Goal: Task Accomplishment & Management: Manage account settings

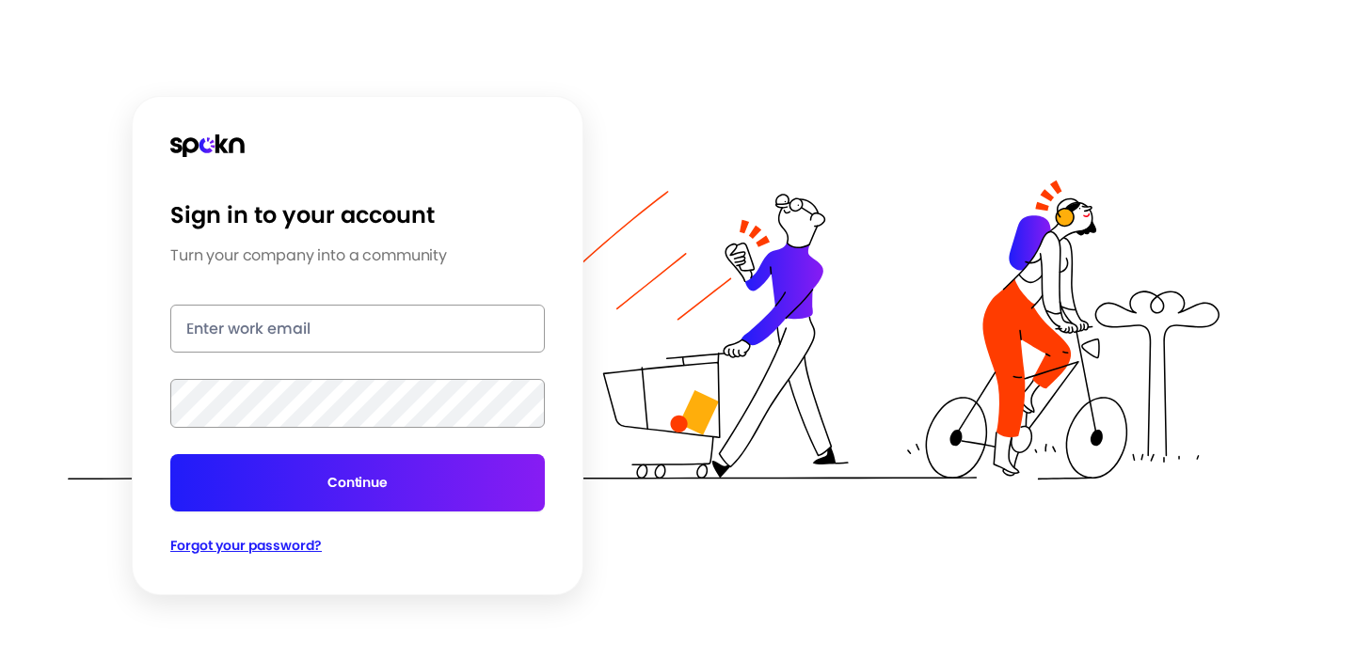
click at [241, 339] on input "email" at bounding box center [357, 329] width 374 height 48
type input "[PERSON_NAME][EMAIL_ADDRESS][PERSON_NAME][DOMAIN_NAME]"
click at [170, 454] on button "Continue" at bounding box center [357, 482] width 374 height 57
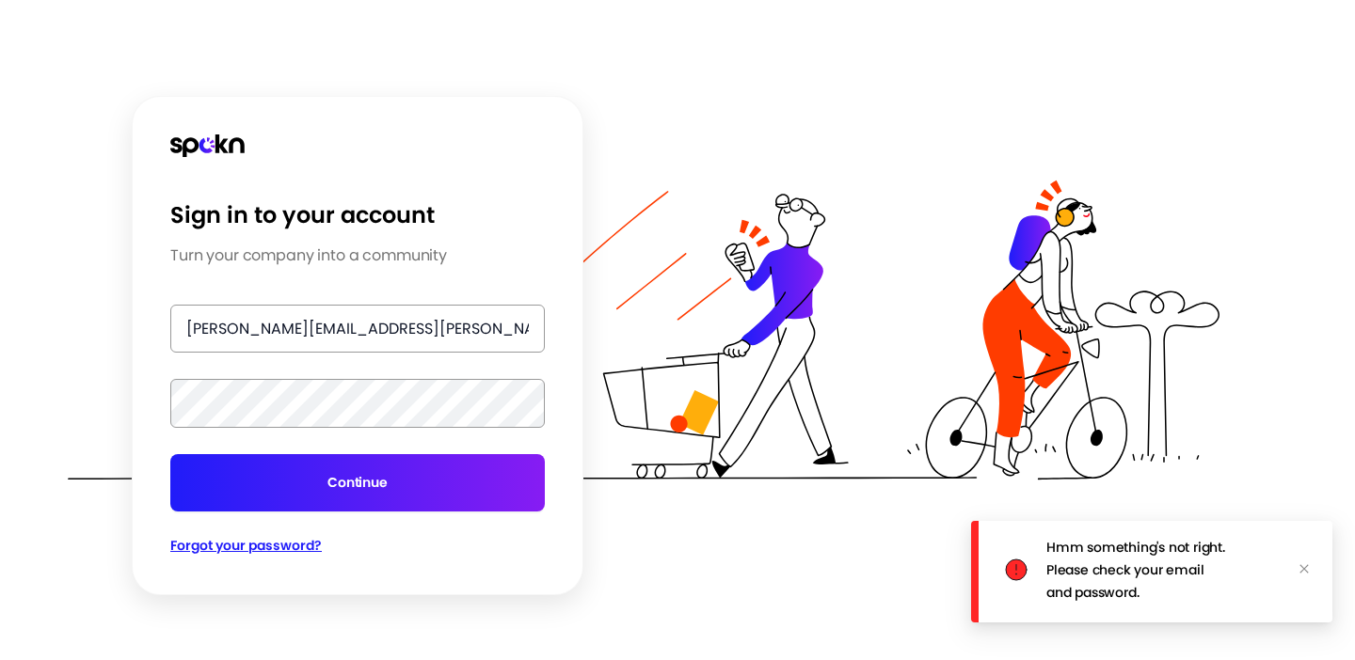
click at [338, 482] on button "Continue" at bounding box center [357, 482] width 374 height 57
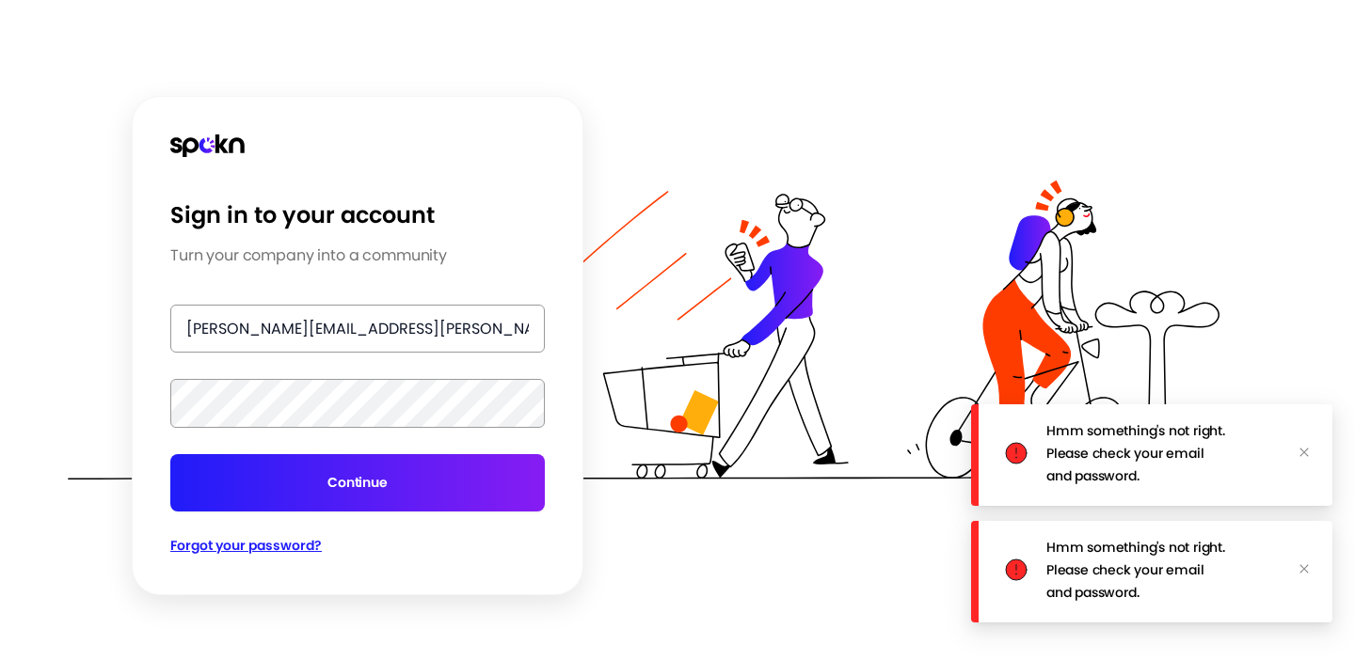
click at [142, 395] on div "Sign in to your account Turn your company into a community [PERSON_NAME][EMAIL_…" at bounding box center [358, 345] width 452 height 499
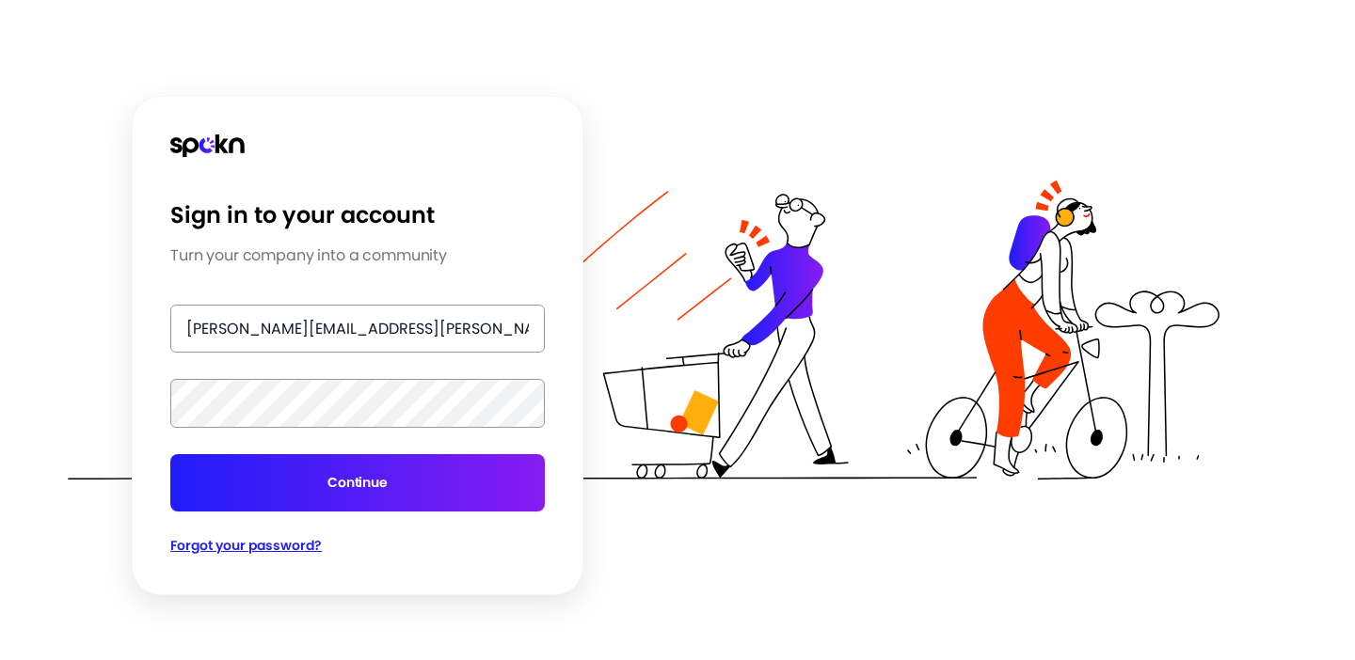
click at [251, 480] on button "Continue" at bounding box center [357, 482] width 374 height 57
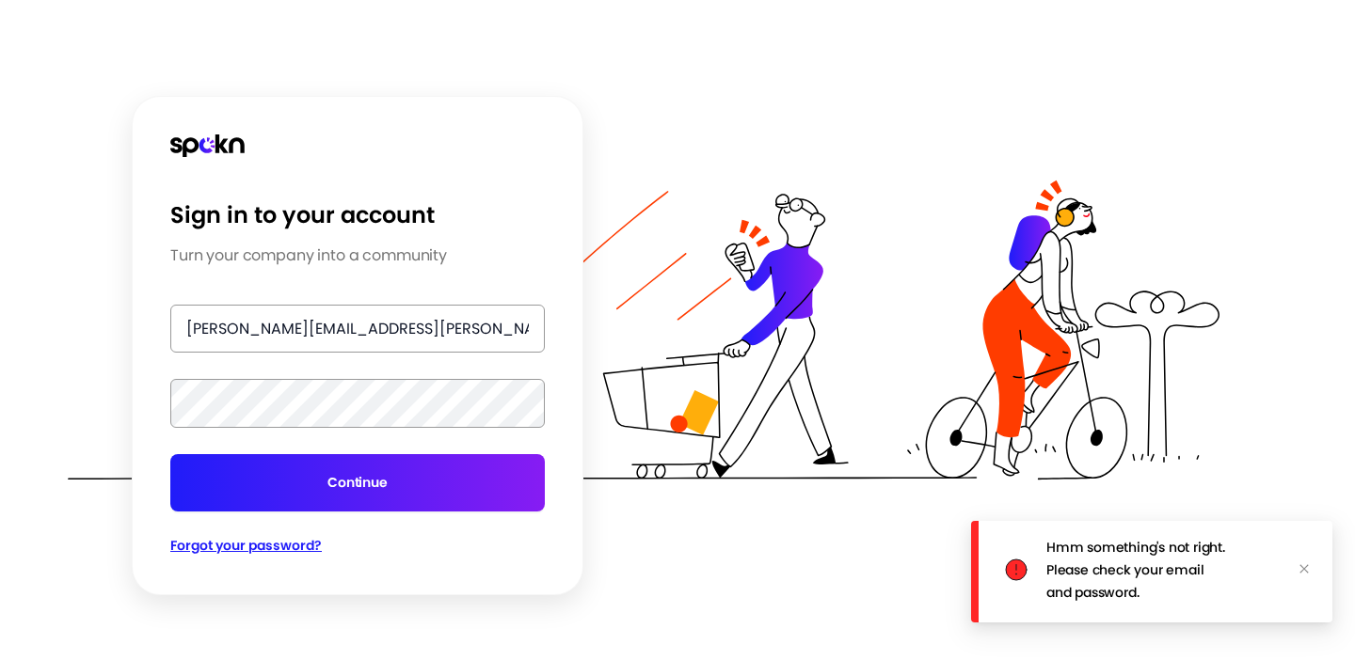
click at [263, 489] on button "Continue" at bounding box center [357, 482] width 374 height 57
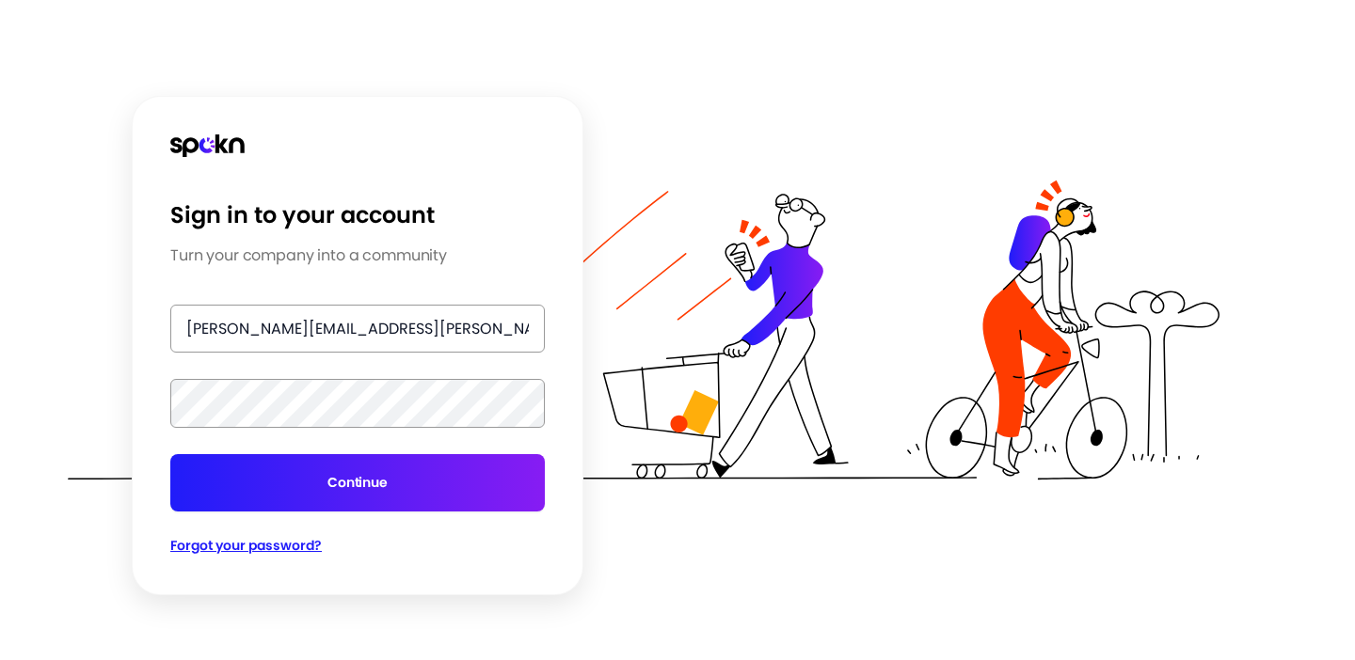
click at [325, 502] on button "Continue" at bounding box center [357, 482] width 374 height 57
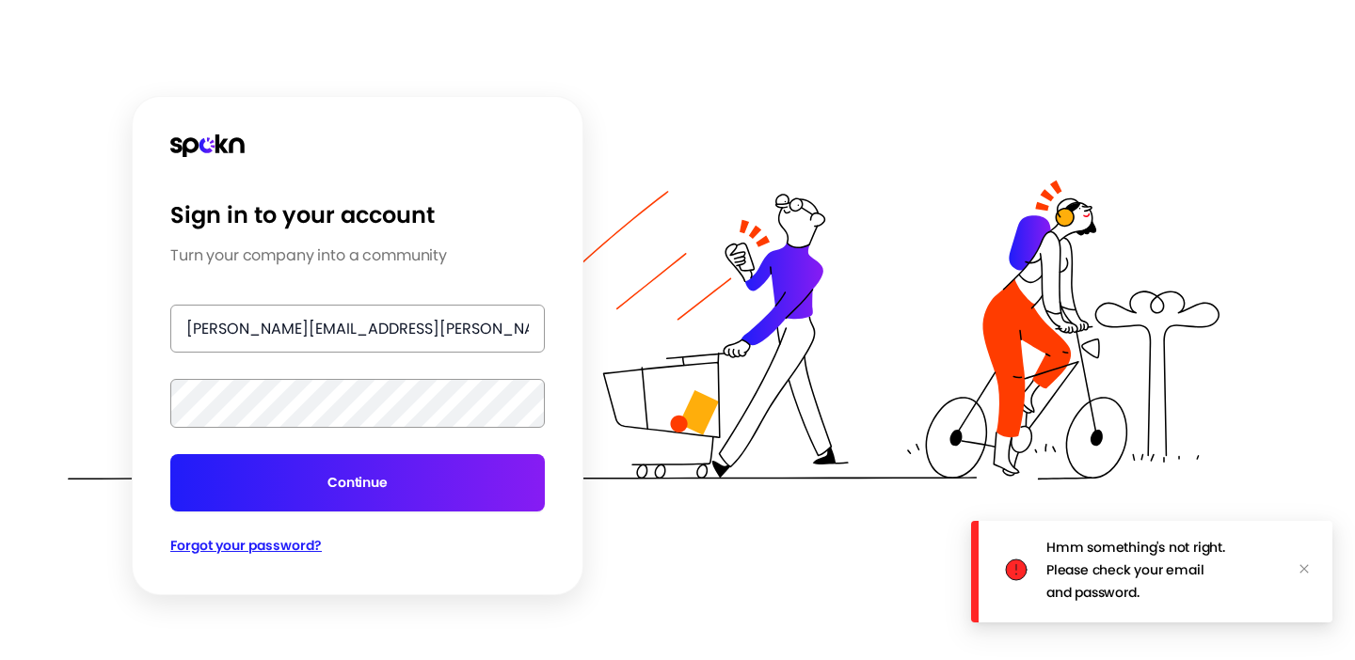
click at [99, 390] on div "Sign in to your account Turn your company into a community [PERSON_NAME][EMAIL_…" at bounding box center [677, 330] width 1355 height 660
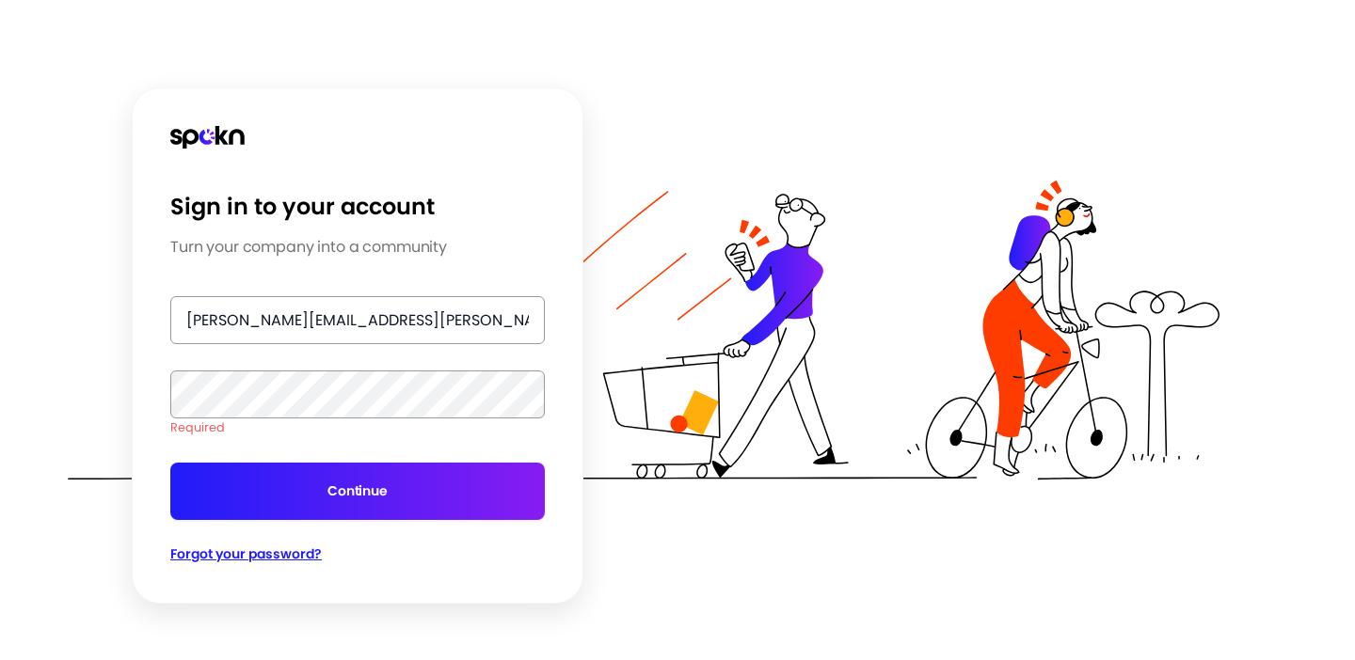
click at [338, 321] on input "[PERSON_NAME][EMAIL_ADDRESS][PERSON_NAME][DOMAIN_NAME]" at bounding box center [357, 320] width 374 height 48
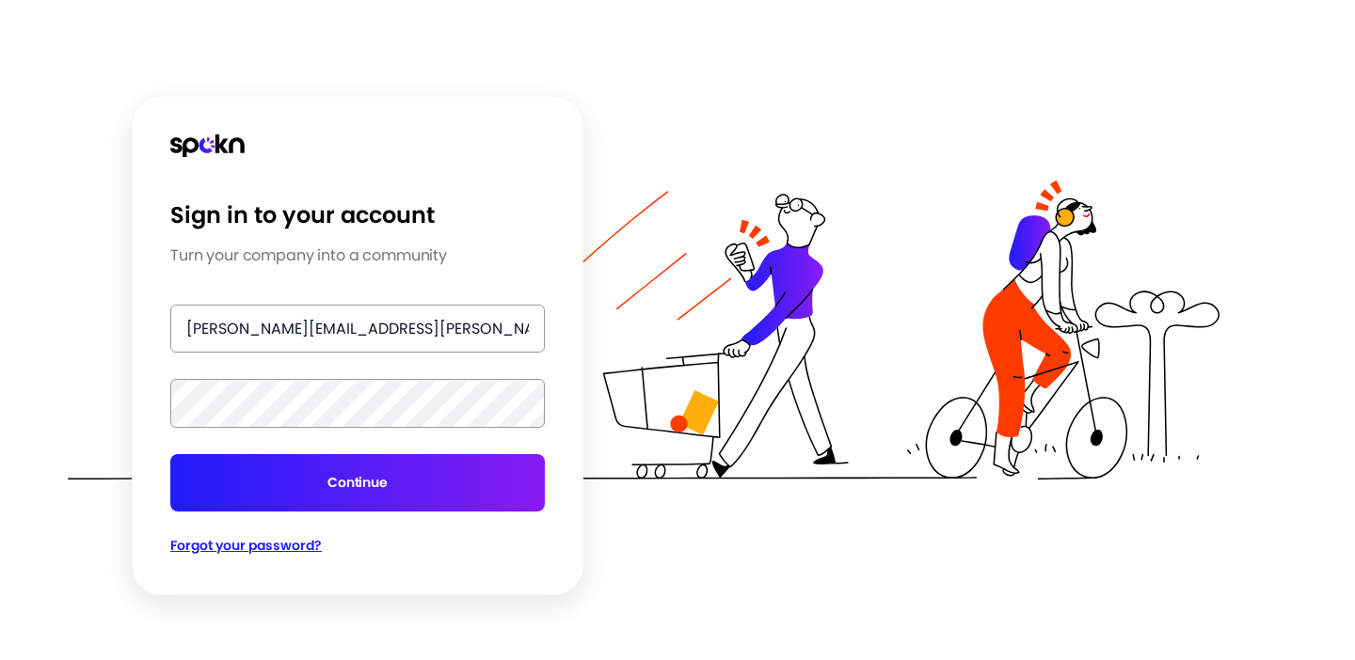
click at [333, 465] on button "Continue" at bounding box center [357, 482] width 374 height 57
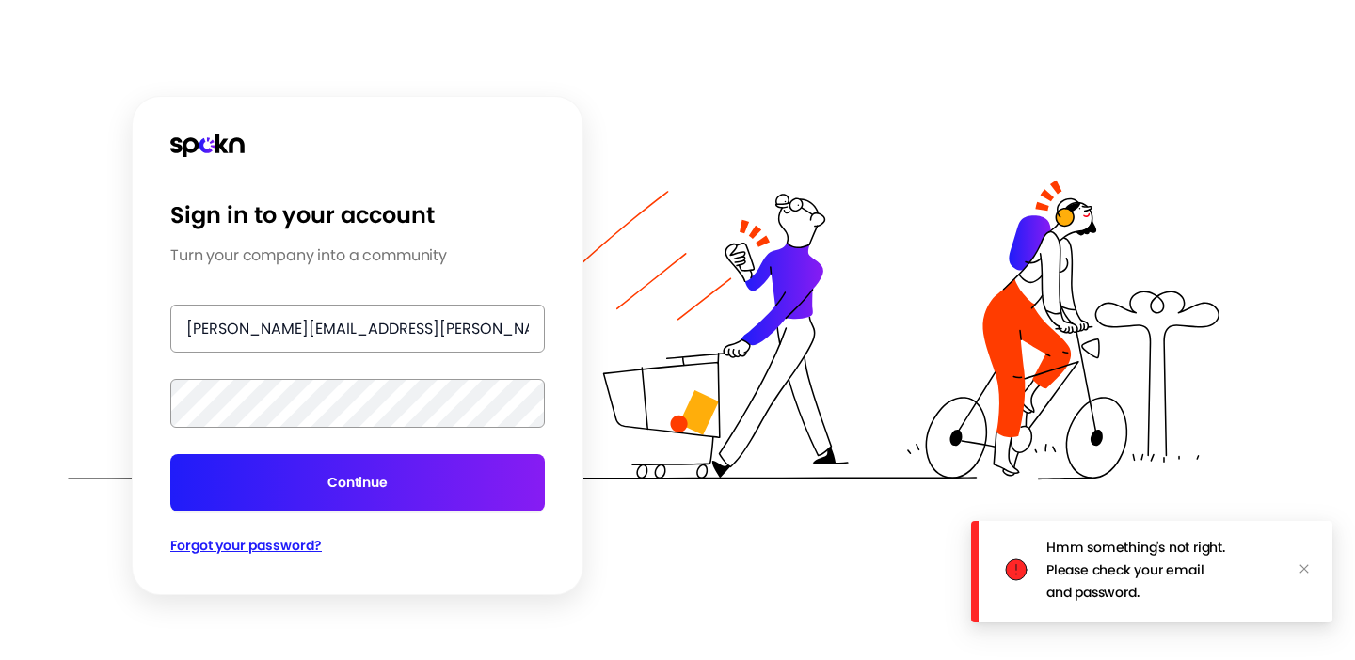
click at [320, 475] on button "Continue" at bounding box center [357, 482] width 374 height 57
click at [296, 548] on span "Forgot your password?" at bounding box center [245, 545] width 151 height 19
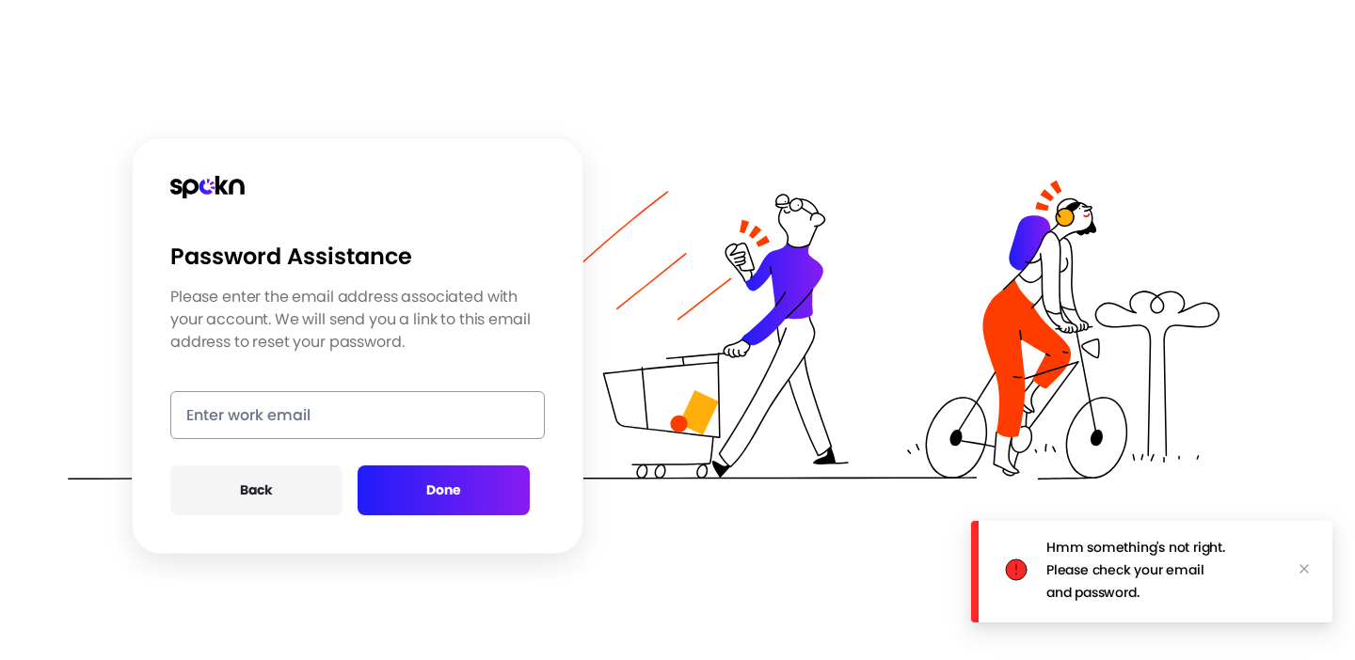
click at [244, 421] on input "email" at bounding box center [357, 415] width 374 height 48
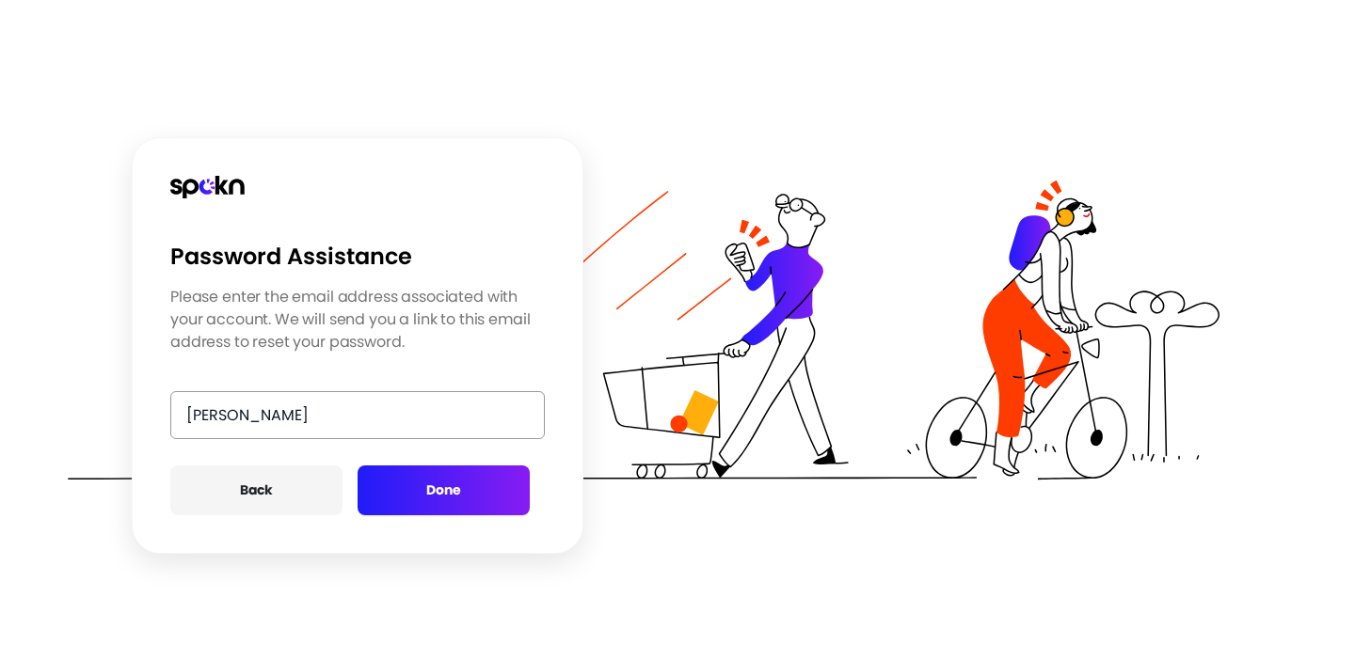
type input "[PERSON_NAME][EMAIL_ADDRESS][PERSON_NAME][DOMAIN_NAME]"
click at [459, 477] on button "Done" at bounding box center [443, 491] width 172 height 50
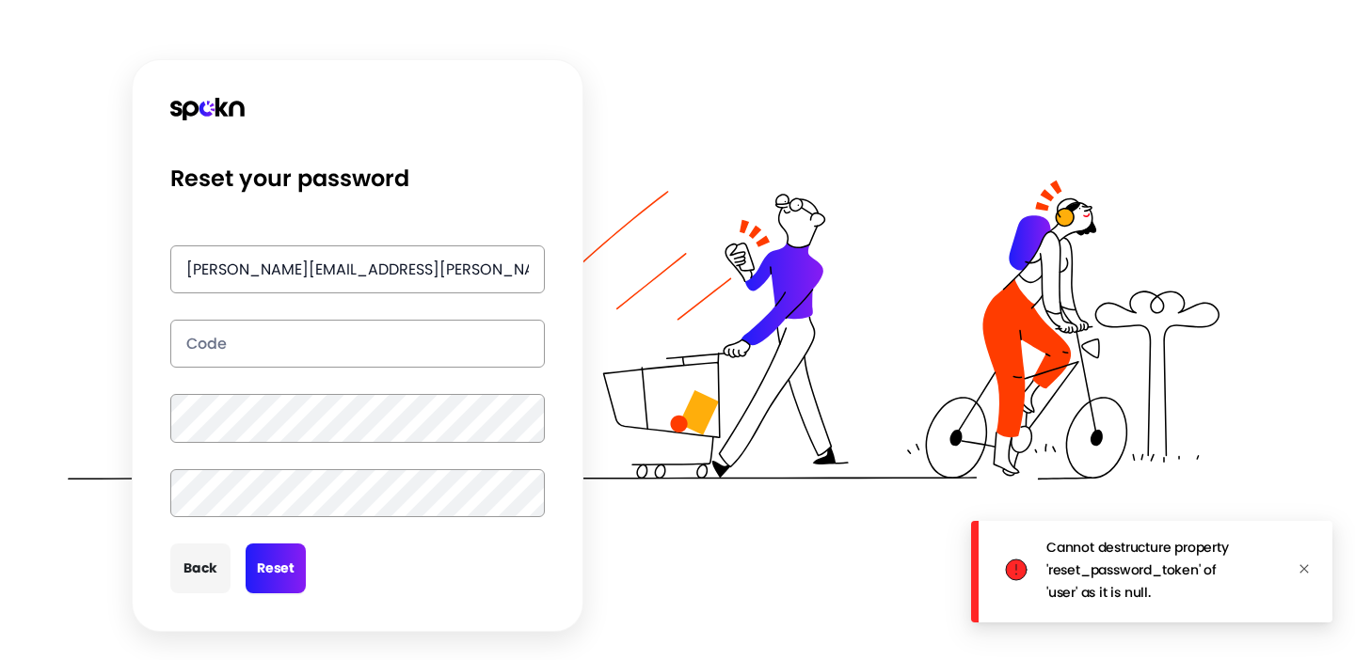
click at [1302, 562] on span at bounding box center [1303, 570] width 11 height 16
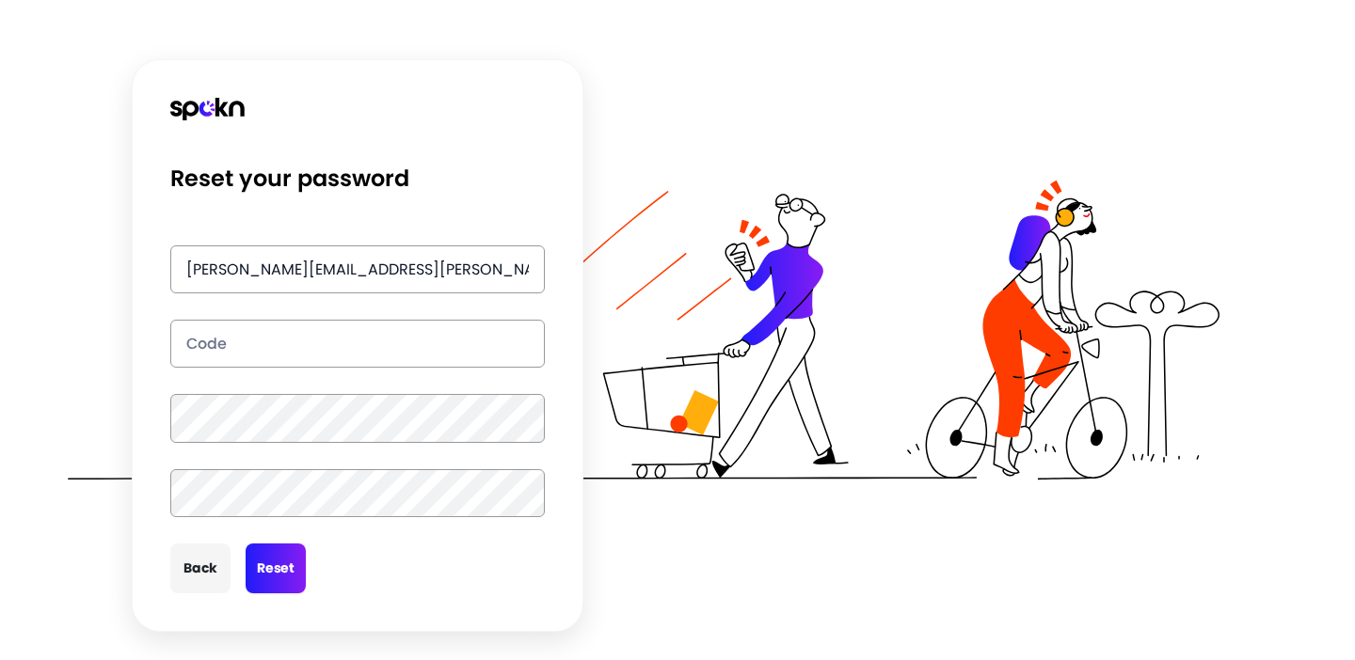
click at [225, 351] on input "text" at bounding box center [357, 344] width 374 height 48
